Goal: Complete application form

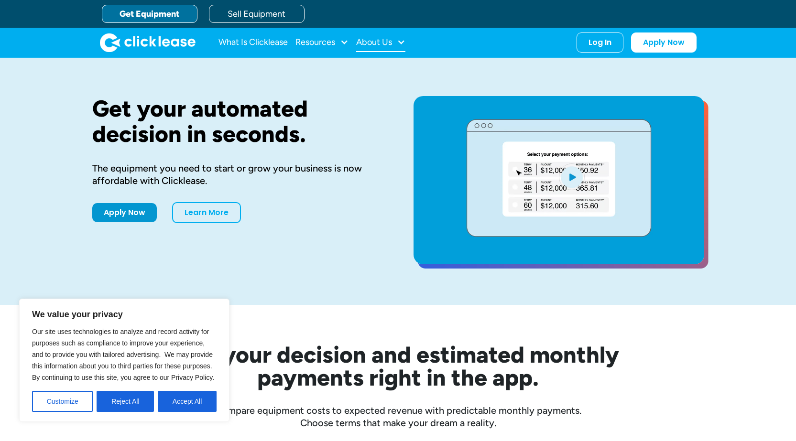
click at [386, 42] on div "About Us" at bounding box center [374, 42] width 36 height 0
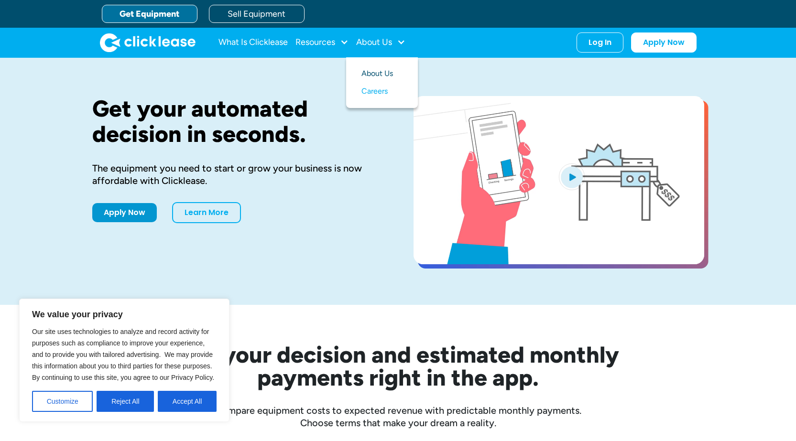
click at [391, 74] on link "About Us" at bounding box center [381, 74] width 41 height 18
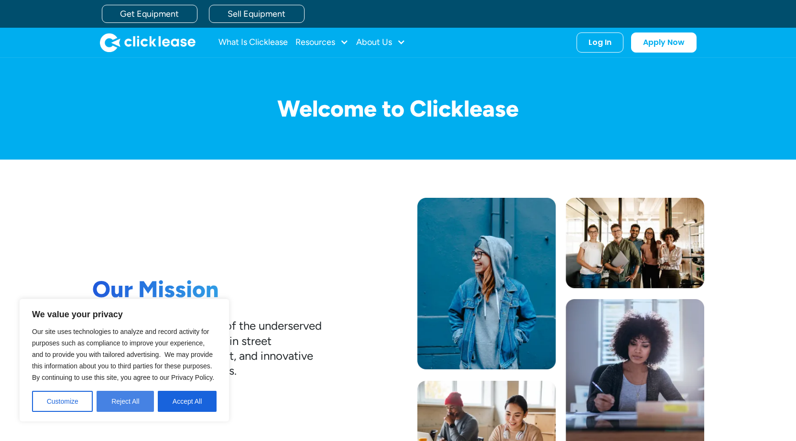
click at [130, 400] on button "Reject All" at bounding box center [125, 401] width 57 height 21
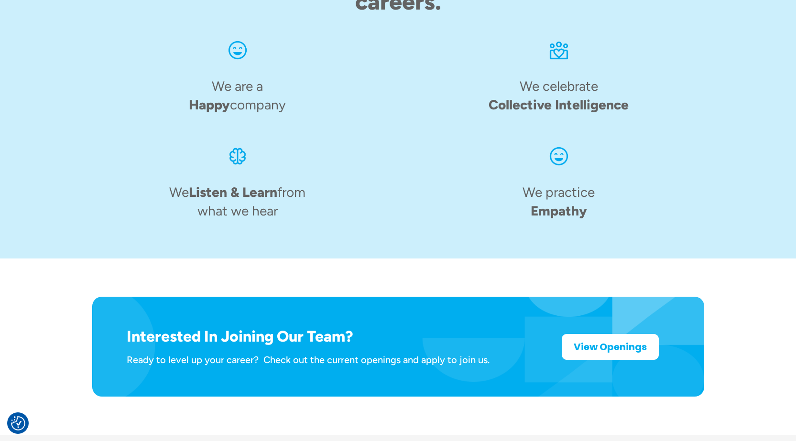
scroll to position [1482, 0]
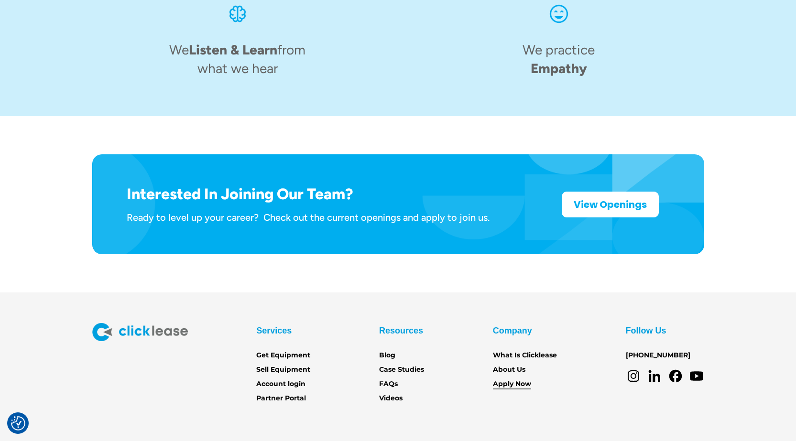
click at [506, 379] on link "Apply Now" at bounding box center [512, 384] width 38 height 11
